Goal: Task Accomplishment & Management: Manage account settings

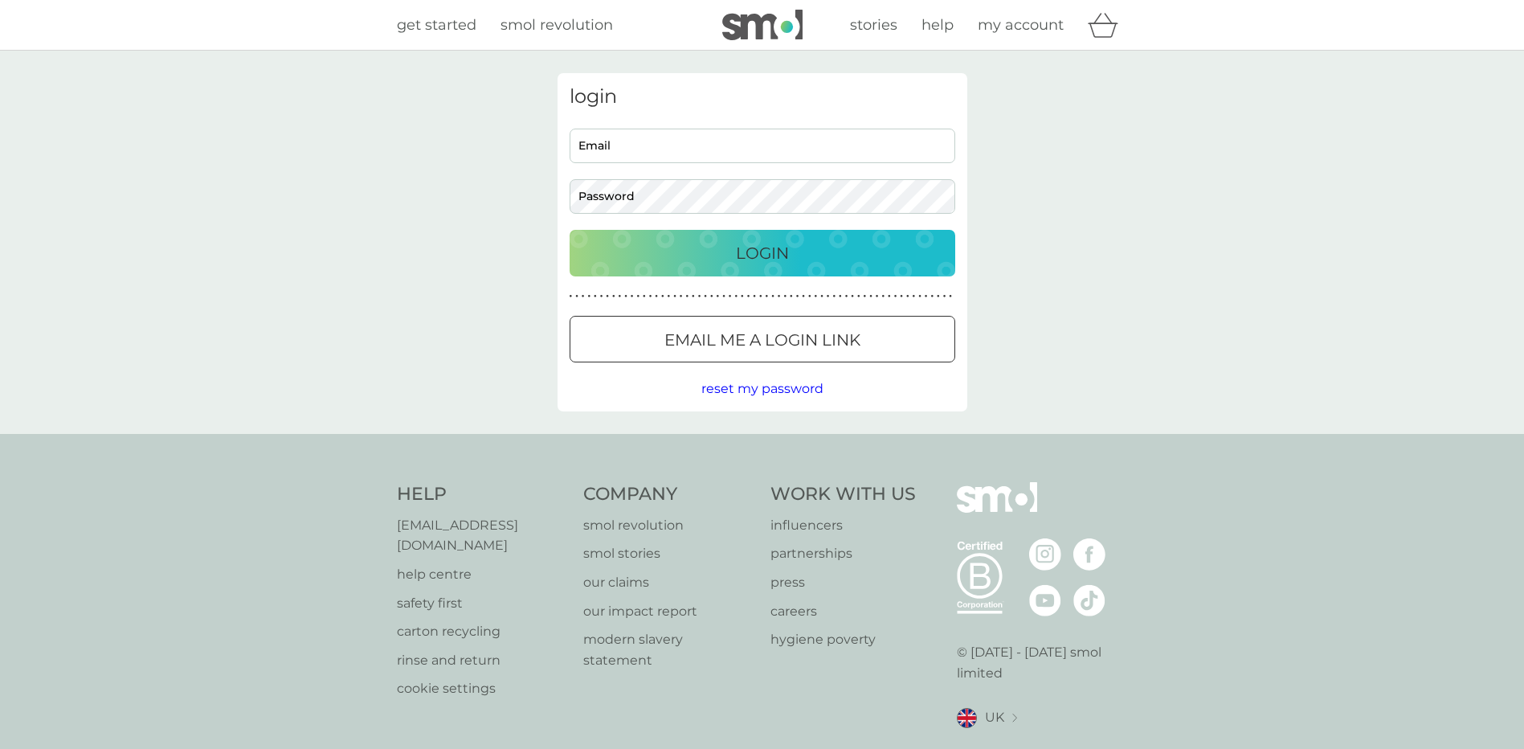
type input "[EMAIL_ADDRESS][DOMAIN_NAME]"
click at [734, 250] on div "Login" at bounding box center [762, 253] width 353 height 26
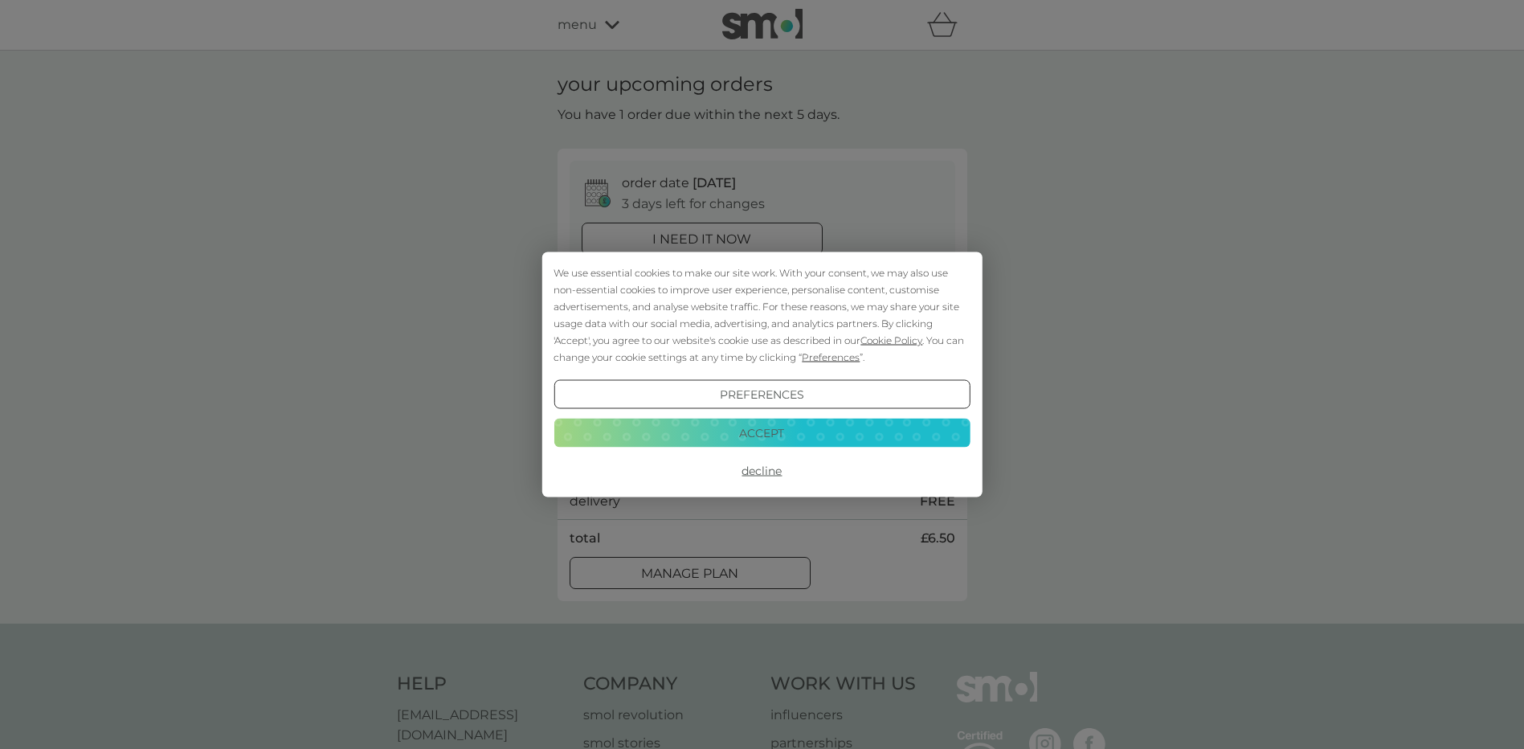
click at [723, 435] on button "Accept" at bounding box center [762, 432] width 416 height 29
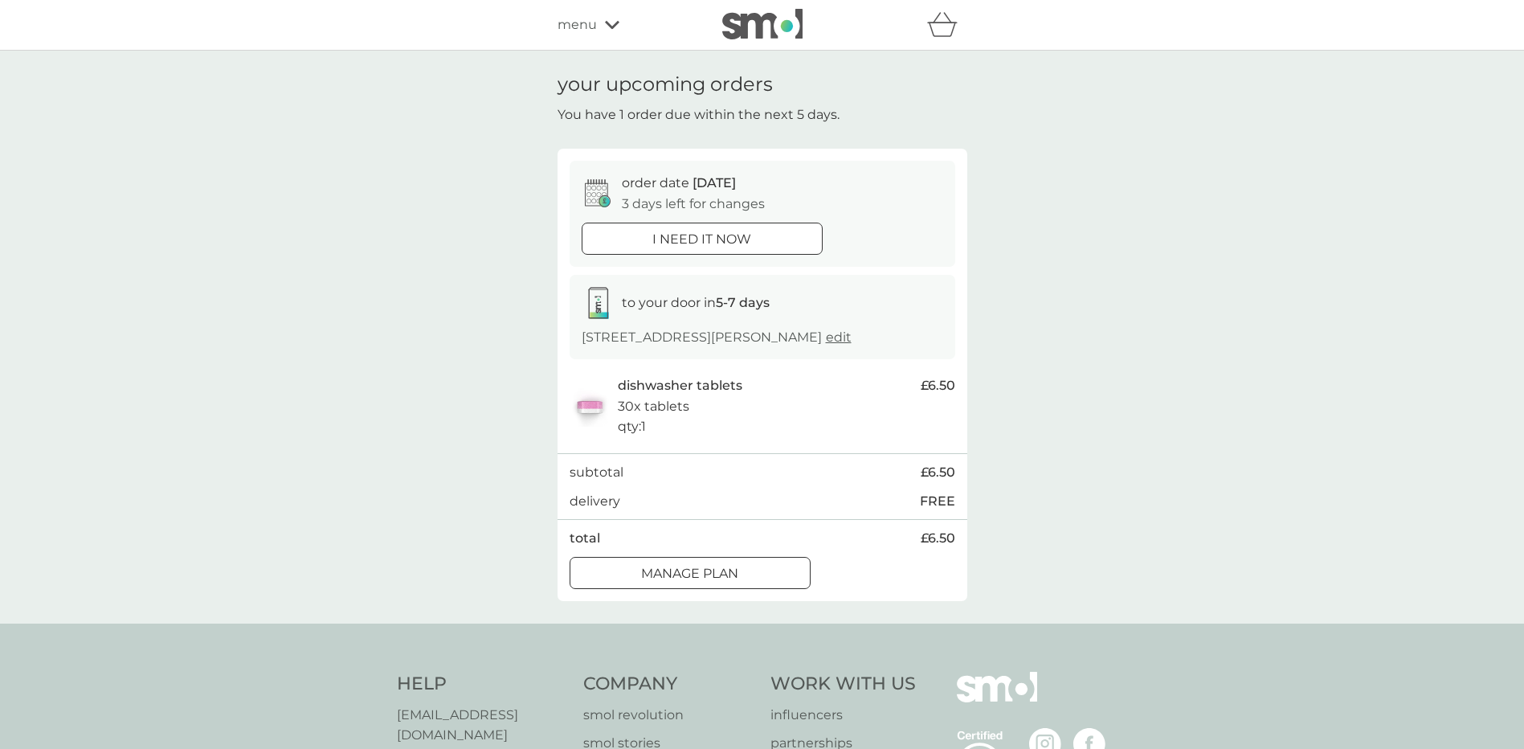
click at [706, 580] on div at bounding box center [690, 573] width 58 height 17
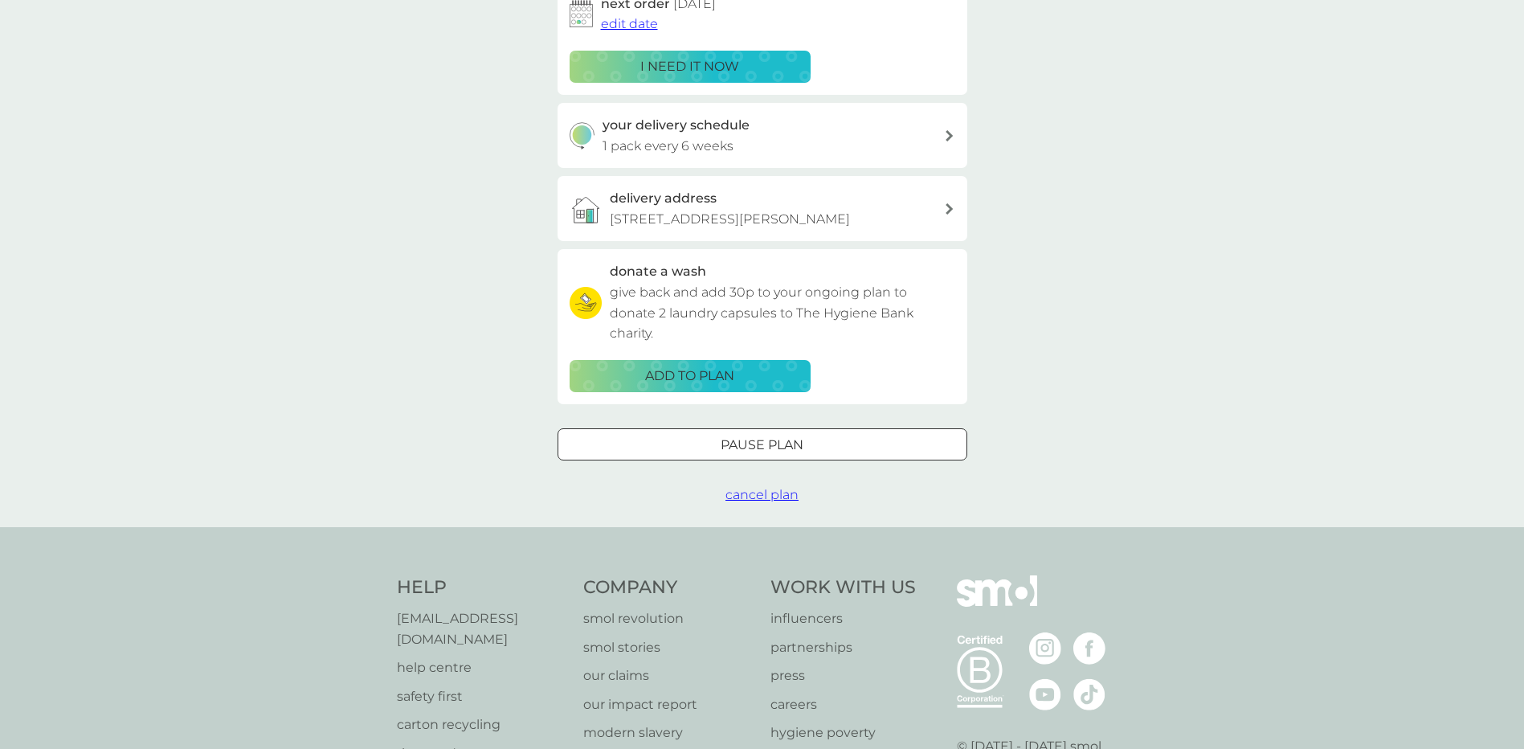
scroll to position [295, 0]
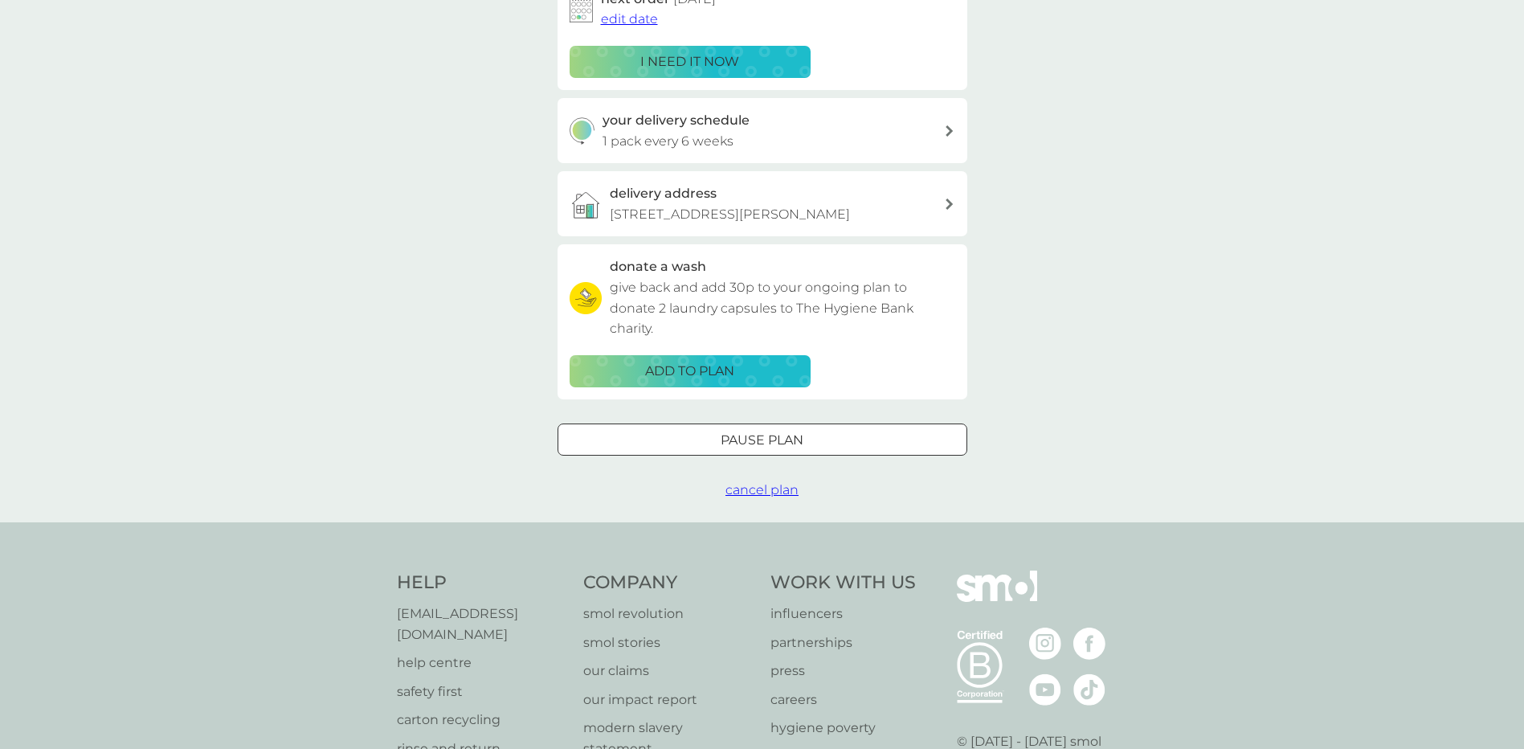
click at [802, 445] on p "Pause plan" at bounding box center [762, 440] width 83 height 21
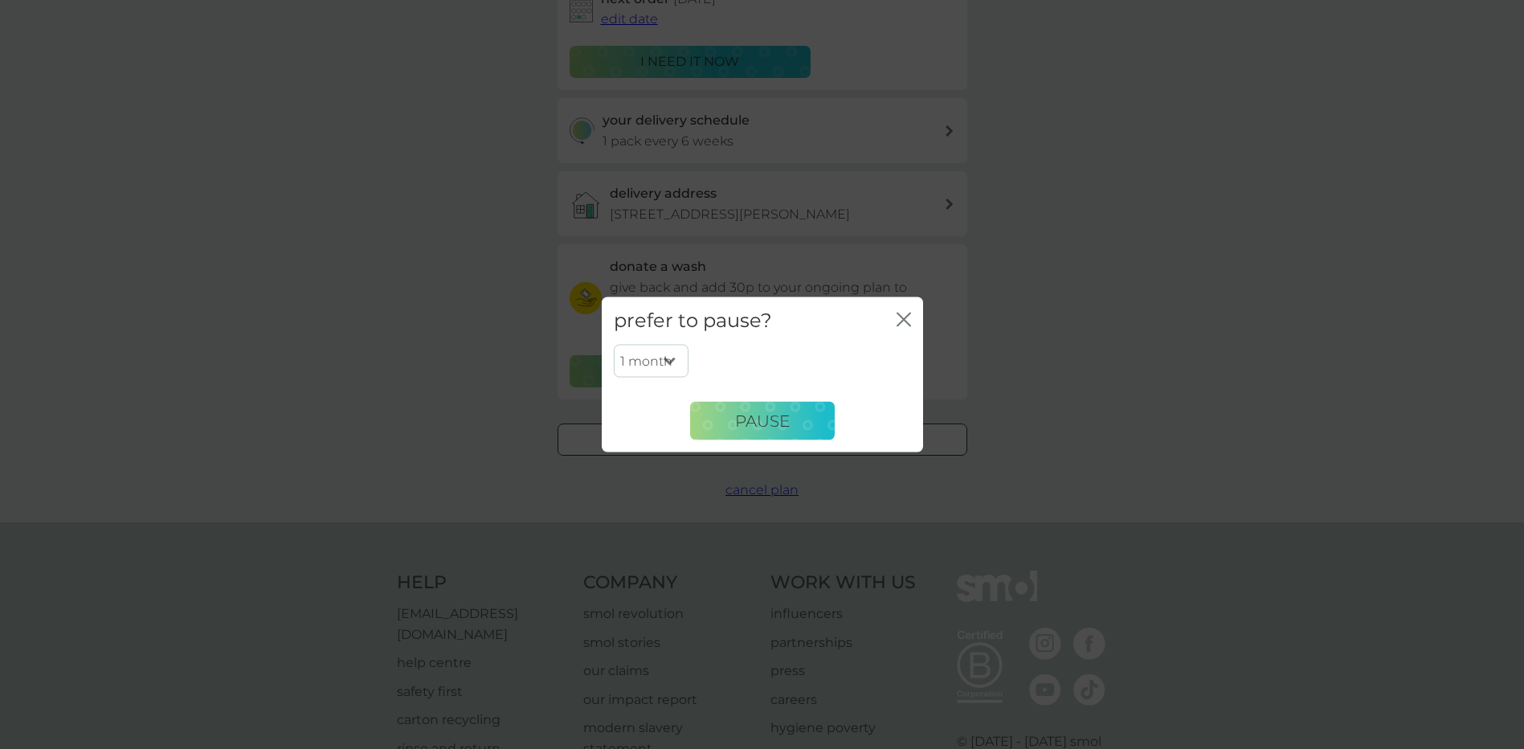
click at [916, 321] on div "prefer to pause? close" at bounding box center [762, 320] width 321 height 47
click at [906, 316] on icon "close" at bounding box center [907, 319] width 6 height 13
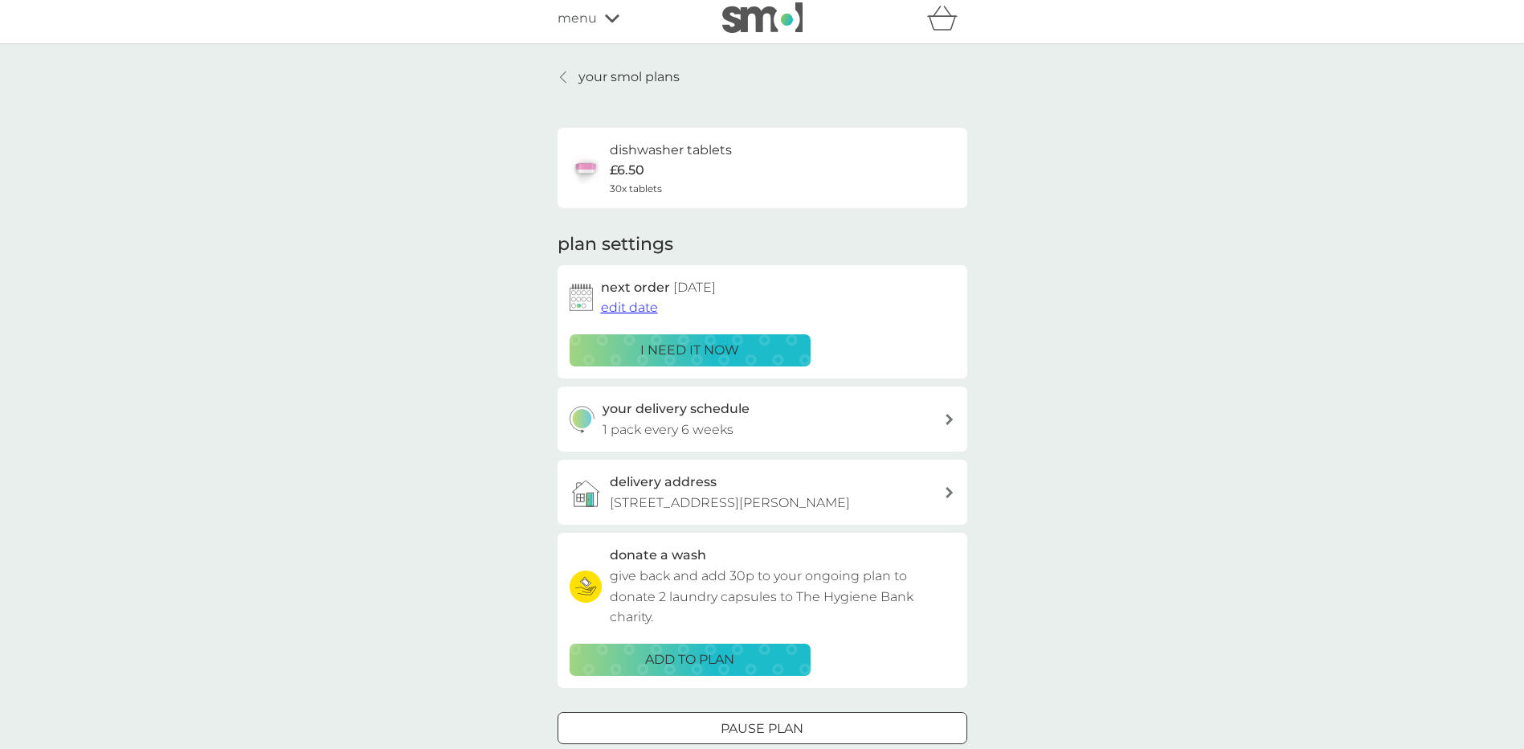
scroll to position [0, 0]
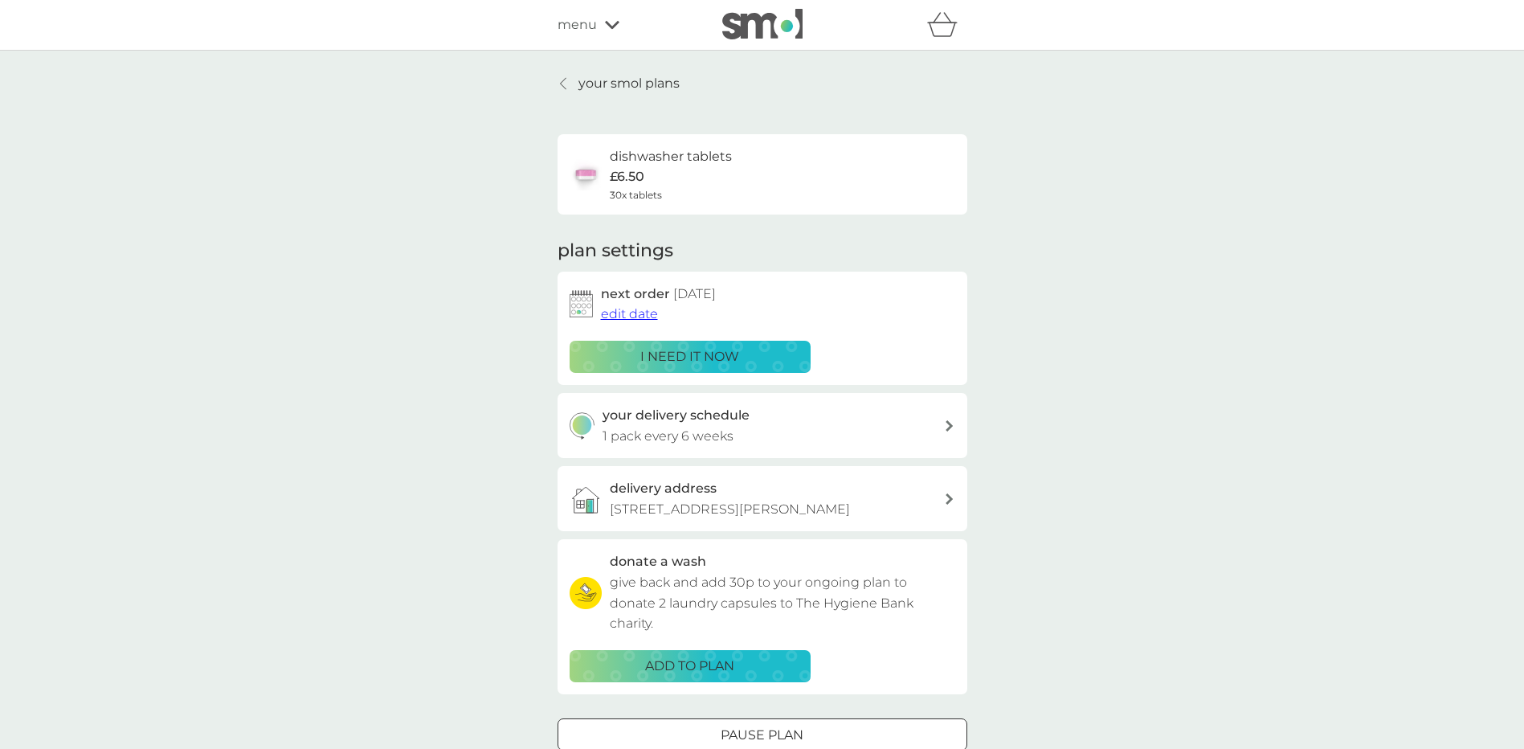
click at [602, 27] on div "menu" at bounding box center [626, 24] width 137 height 21
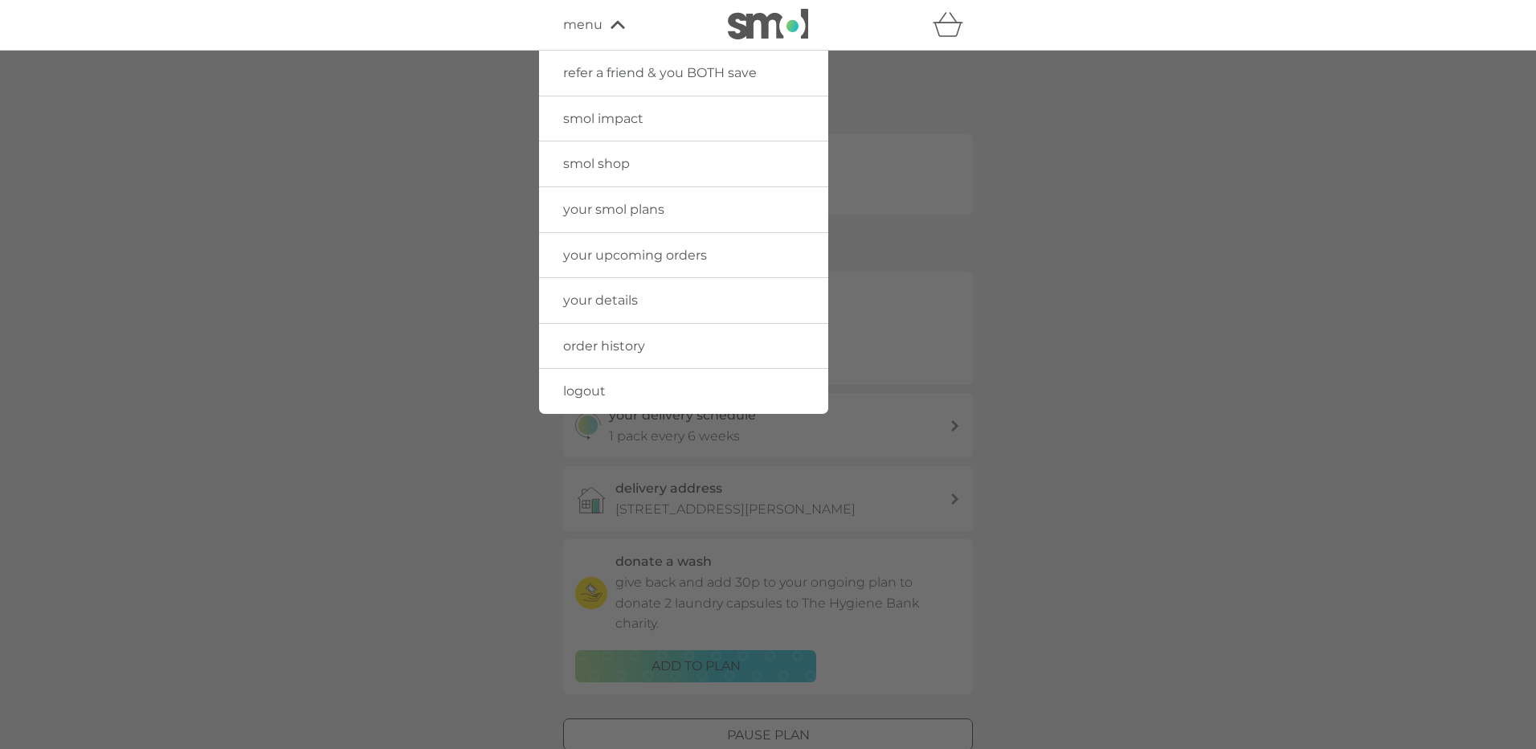
click at [625, 251] on span "your upcoming orders" at bounding box center [635, 254] width 144 height 15
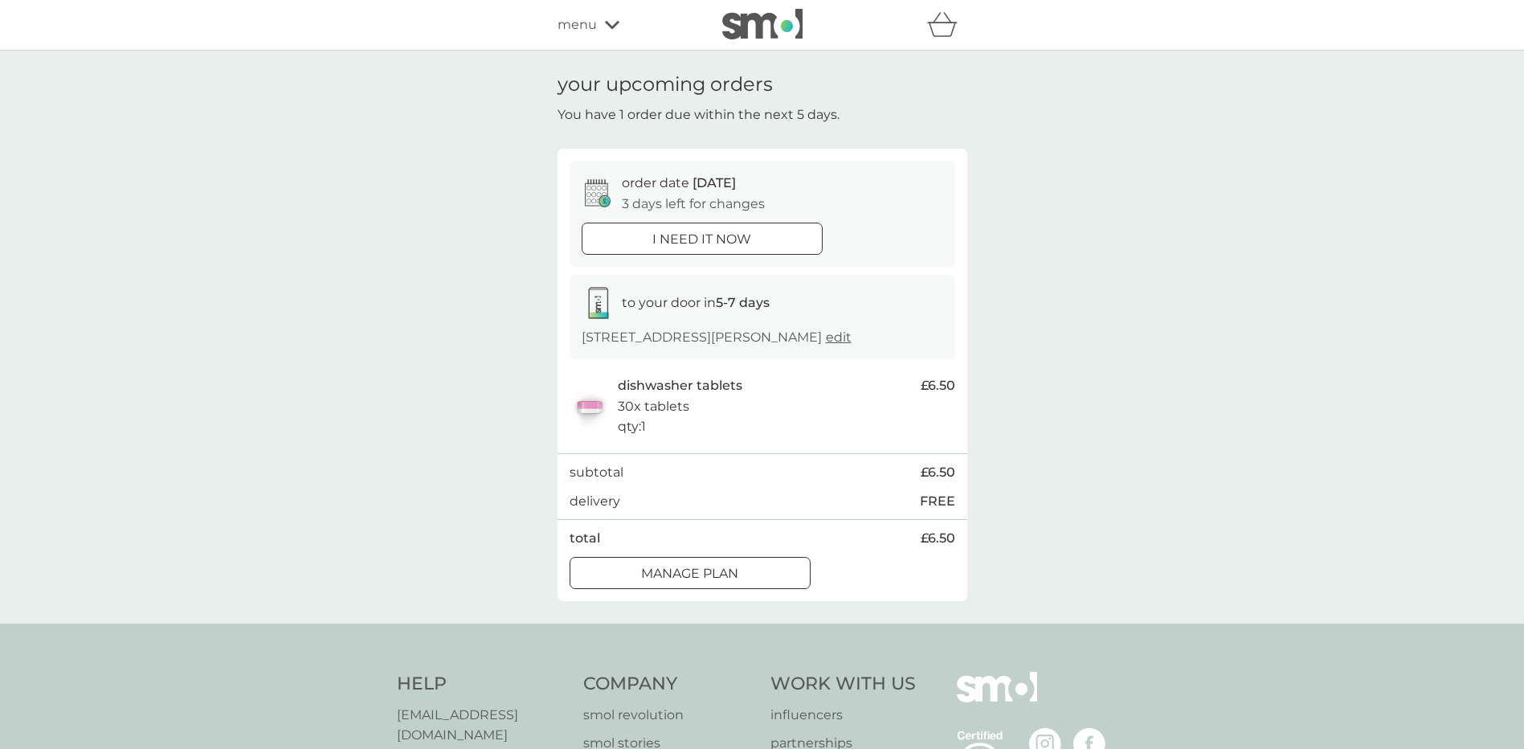
click at [750, 567] on div "Manage plan" at bounding box center [689, 573] width 239 height 21
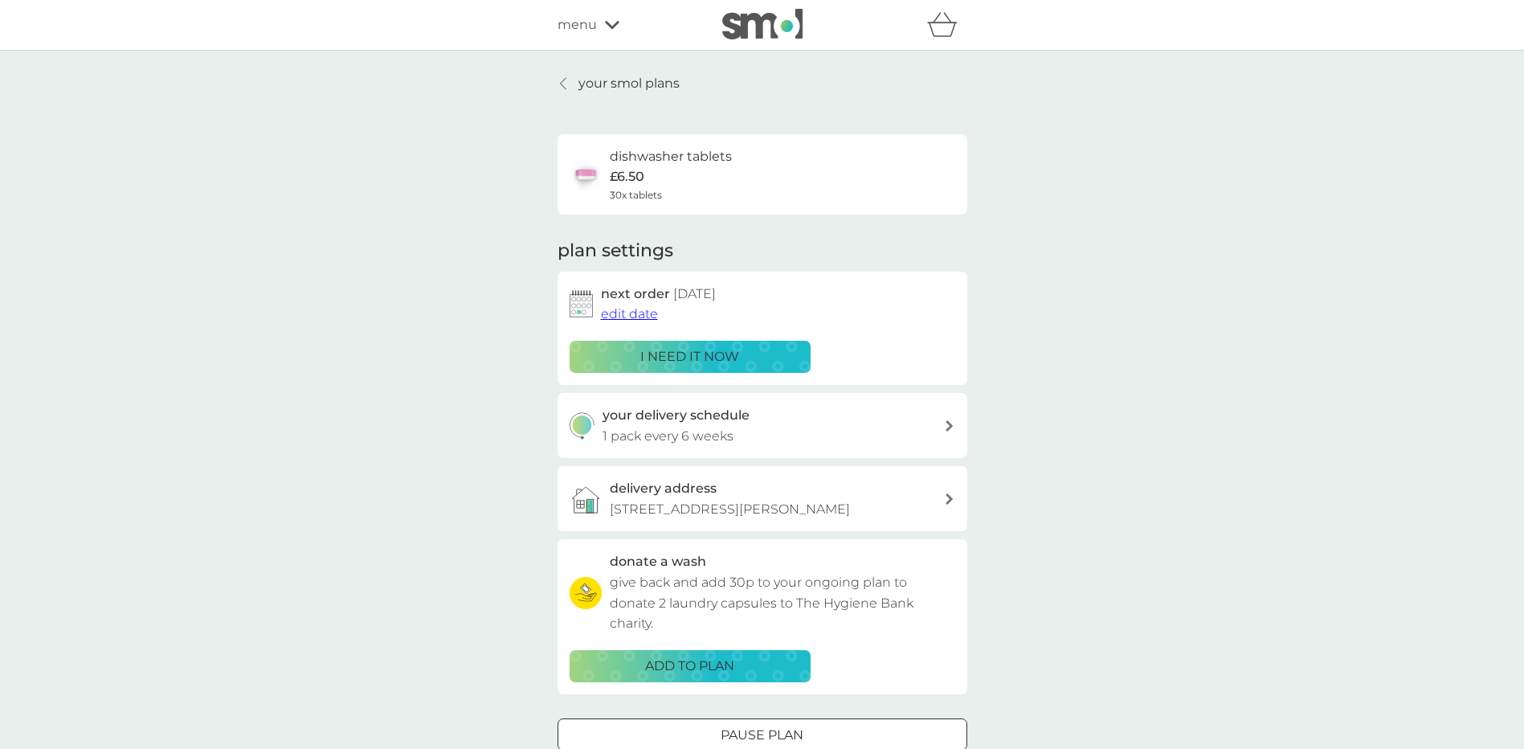
click at [634, 314] on span "edit date" at bounding box center [629, 313] width 57 height 15
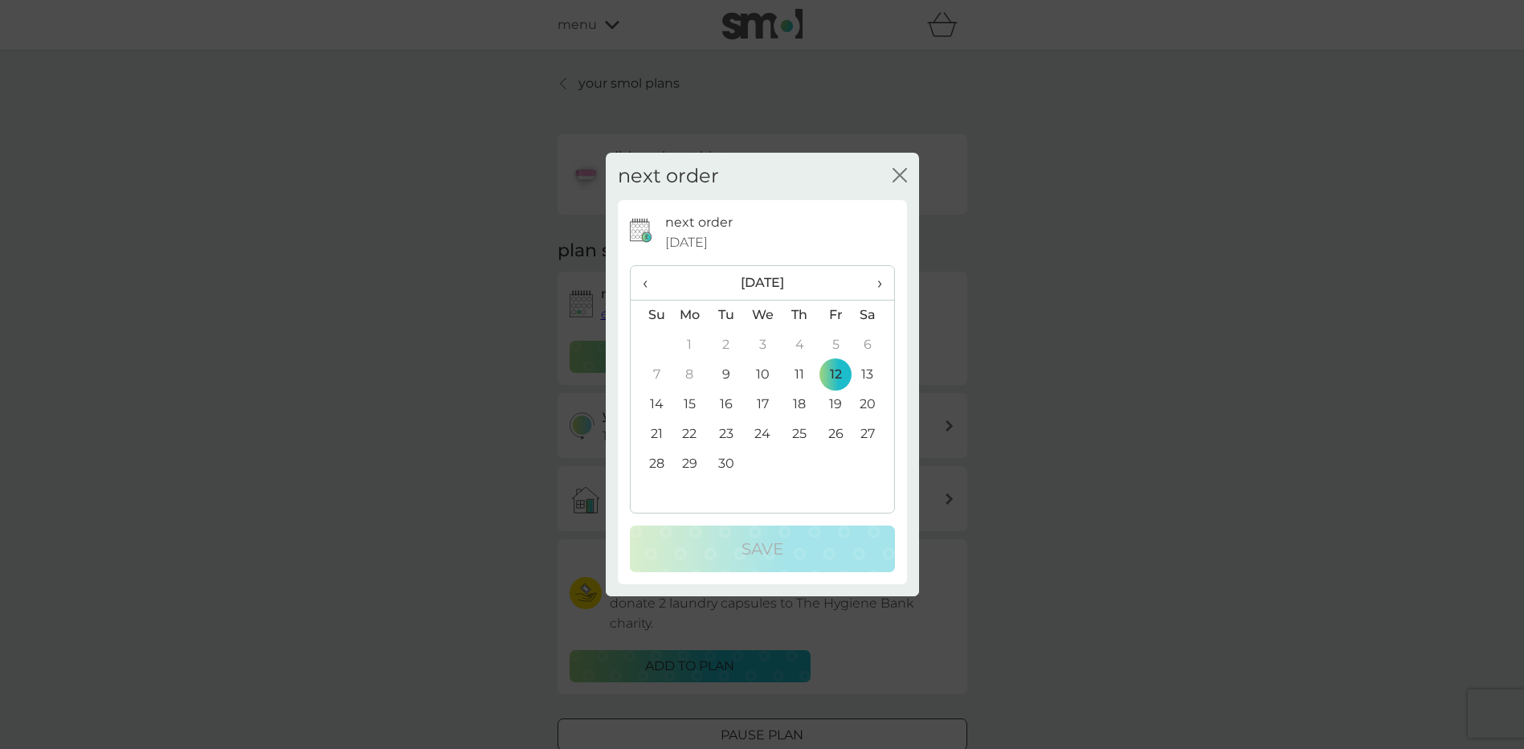
click at [729, 466] on td "30" at bounding box center [726, 464] width 36 height 30
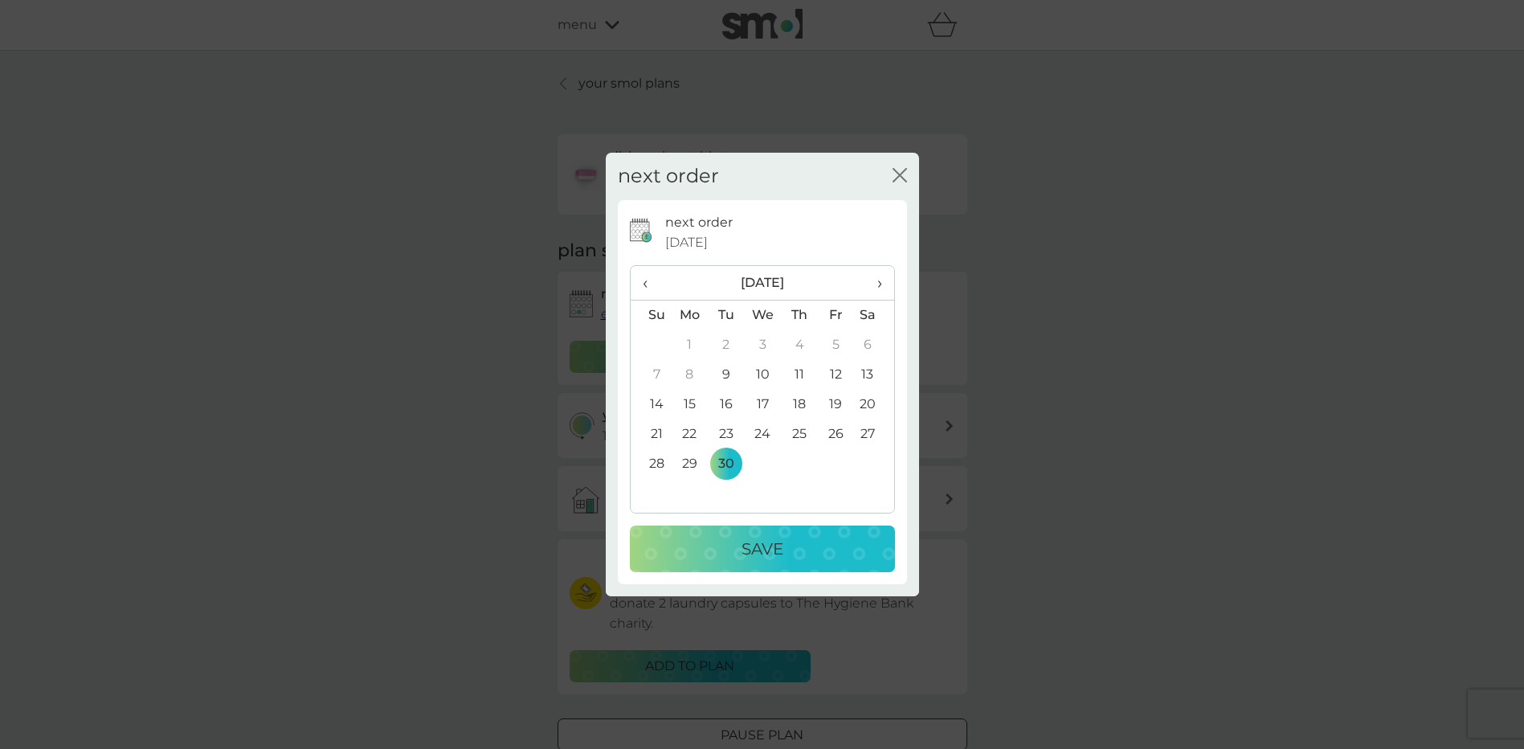
click at [756, 550] on p "Save" at bounding box center [763, 549] width 42 height 26
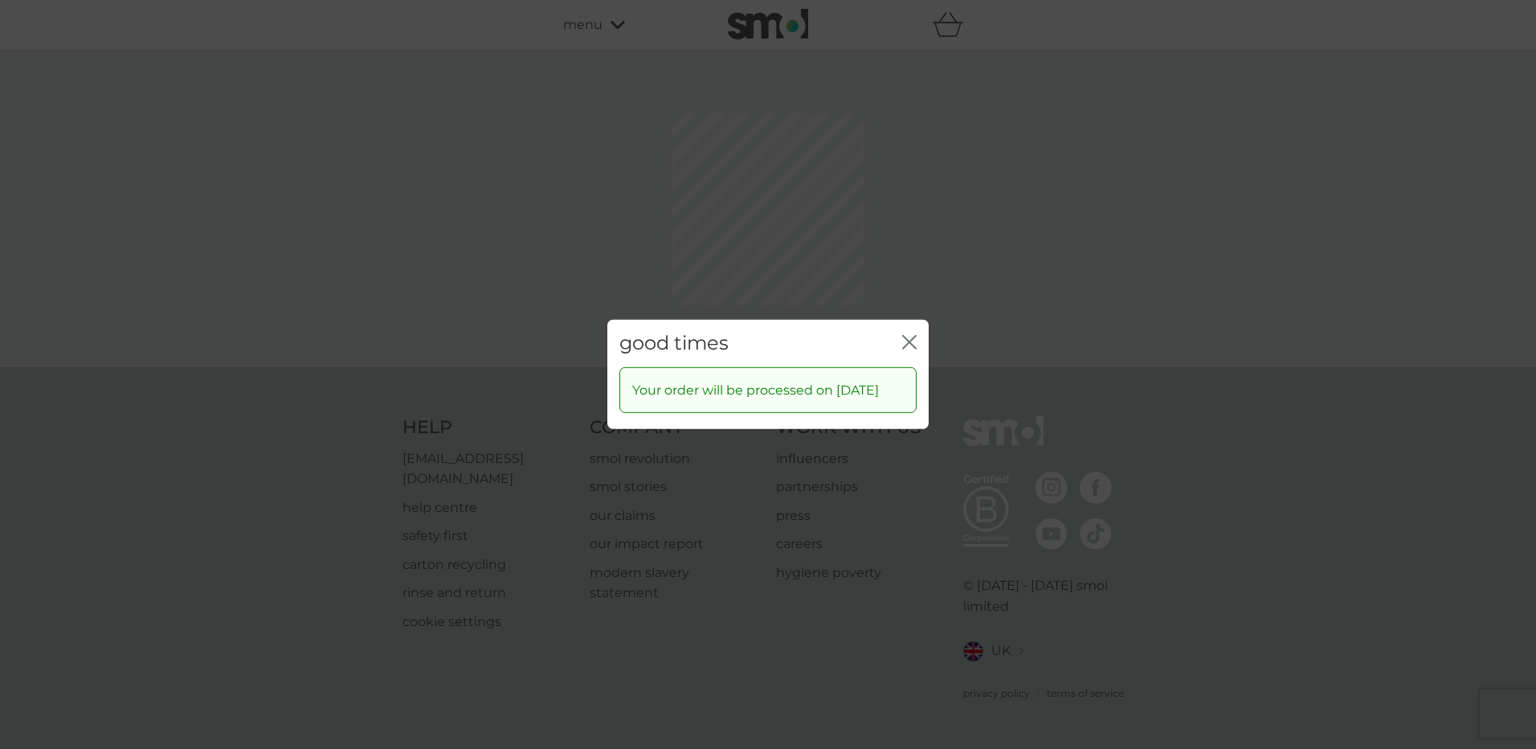
click at [905, 267] on div "good times close Your order will be processed on 30 Sep 2025" at bounding box center [768, 374] width 1536 height 749
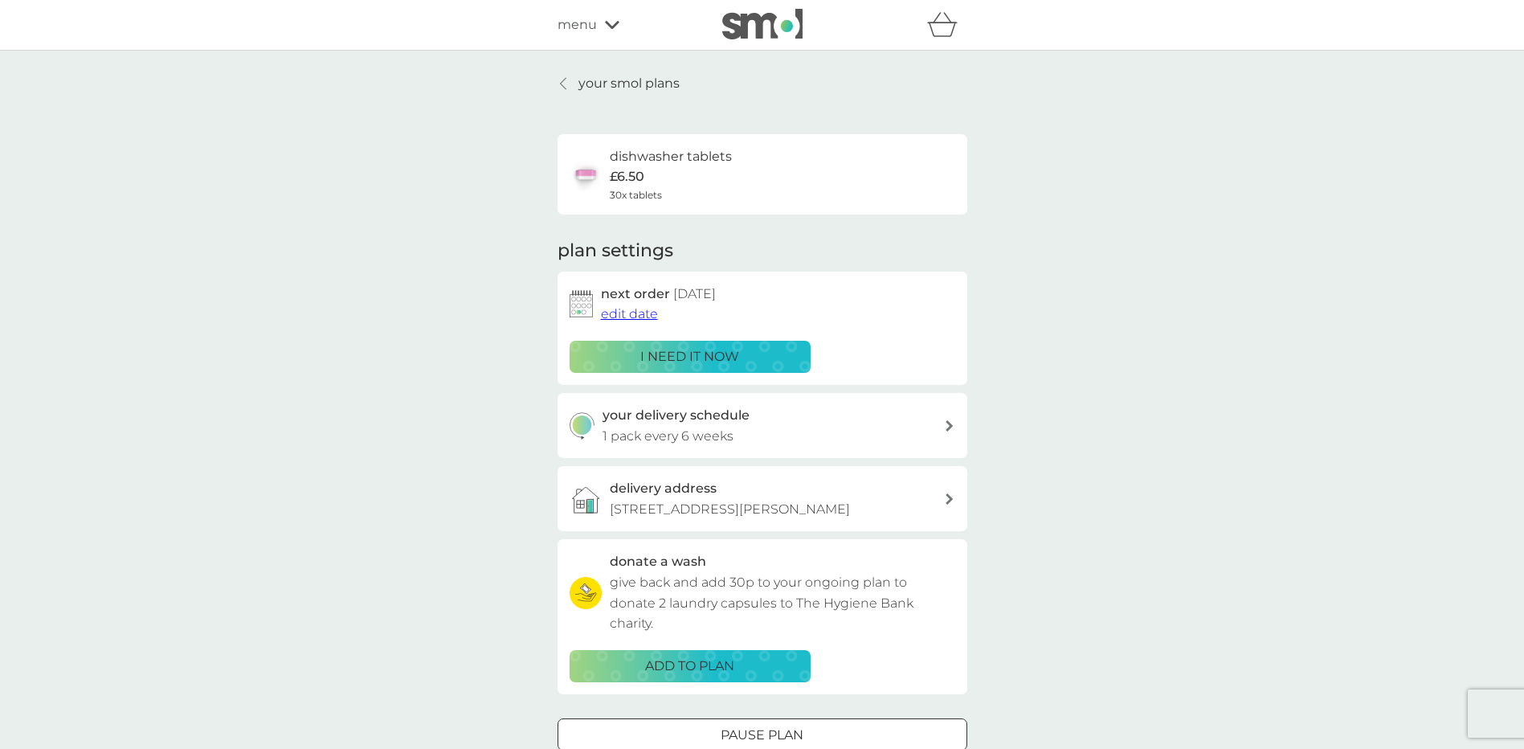
click at [571, 86] on link "your smol plans" at bounding box center [619, 83] width 122 height 21
